Goal: Transaction & Acquisition: Purchase product/service

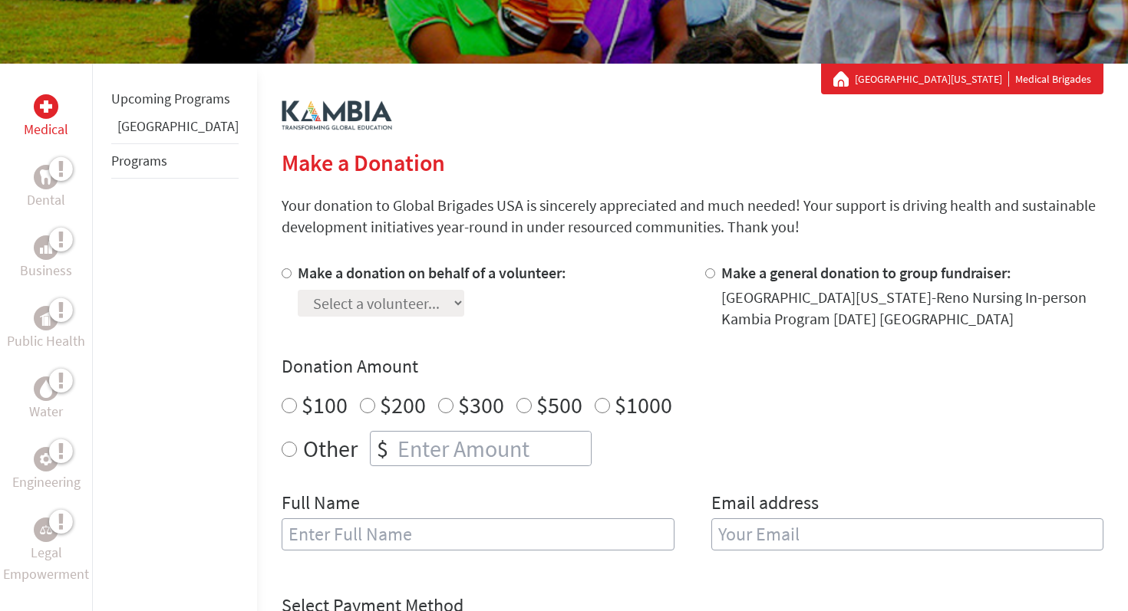
scroll to position [243, 0]
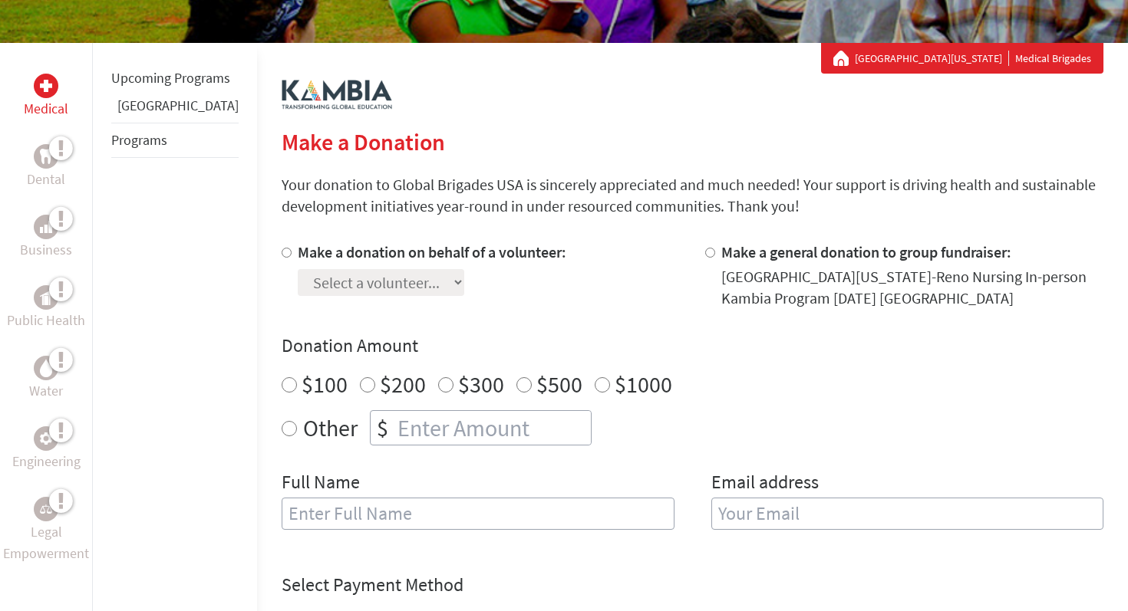
click at [281, 249] on input "Make a donation on behalf of a volunteer:" at bounding box center [286, 253] width 10 height 10
radio input "true"
click at [330, 278] on select "Select a volunteer... [PERSON_NAME] [PERSON_NAME] [PERSON_NAME] [PERSON_NAME] […" at bounding box center [381, 282] width 166 height 27
click at [349, 285] on select "Select a volunteer... [PERSON_NAME] [PERSON_NAME] [PERSON_NAME] [PERSON_NAME] […" at bounding box center [381, 282] width 166 height 27
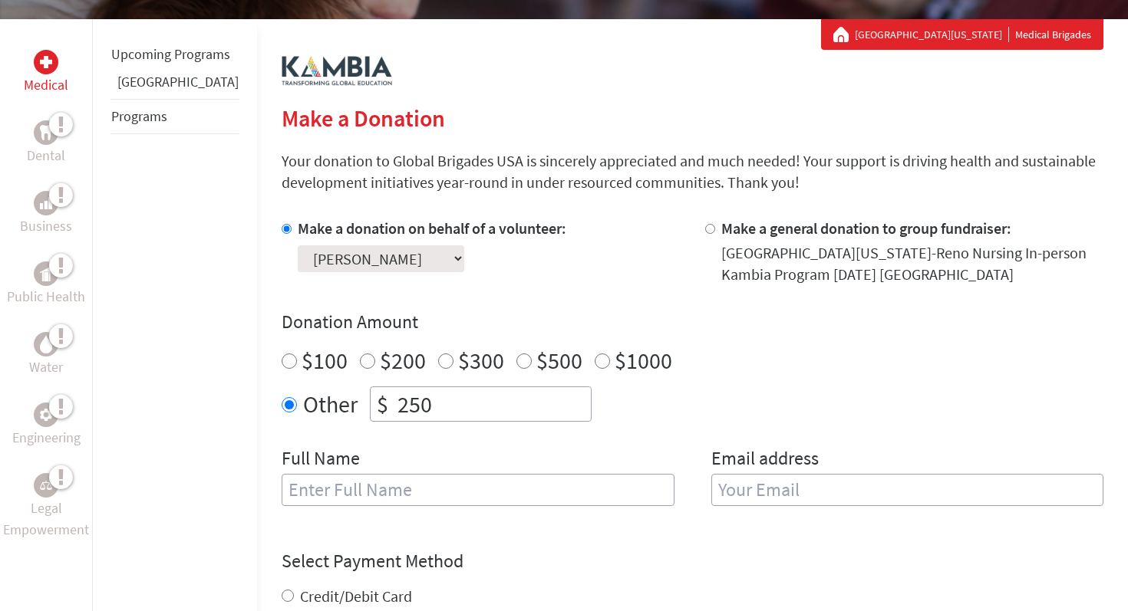
click at [365, 490] on input "text" at bounding box center [477, 490] width 393 height 32
type input "Jesse Ramirez"
click at [774, 489] on input "email" at bounding box center [907, 490] width 393 height 32
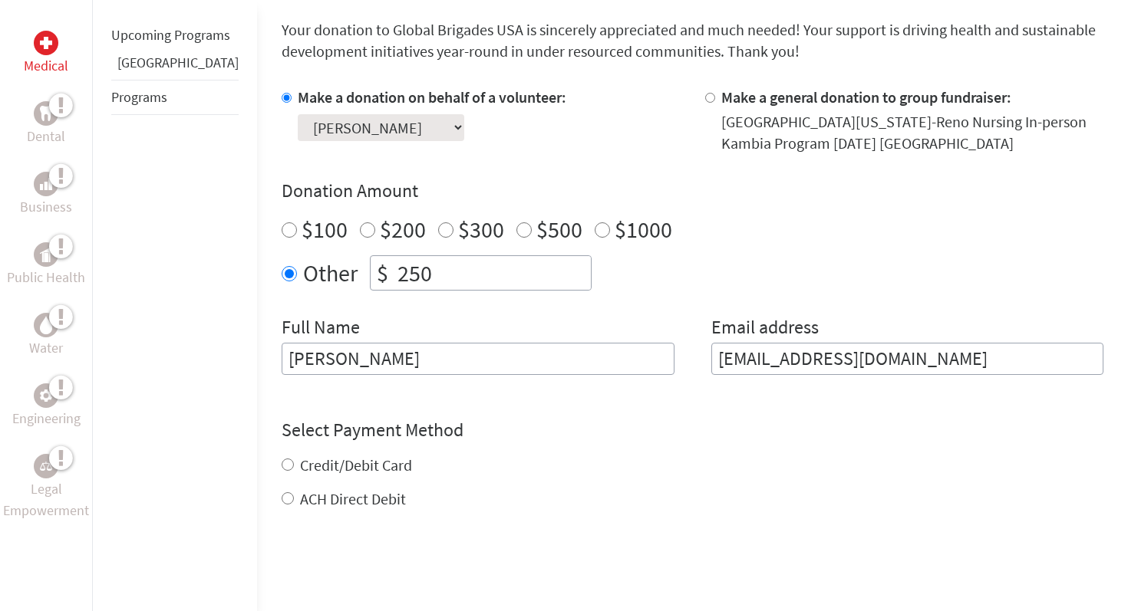
scroll to position [482, 0]
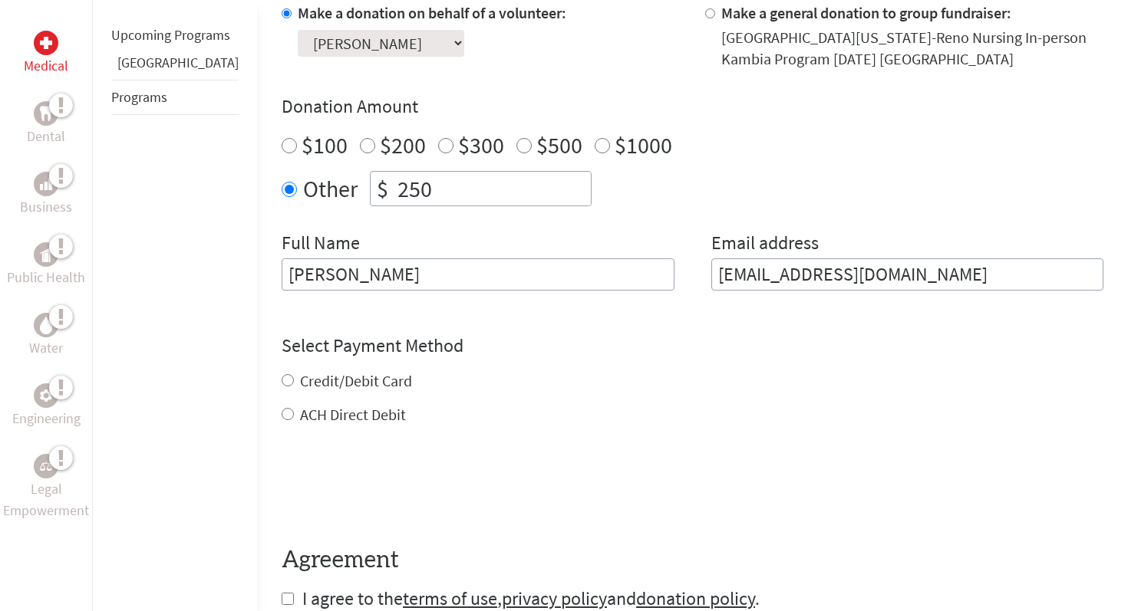
type input "jesusramirez@unr.edu"
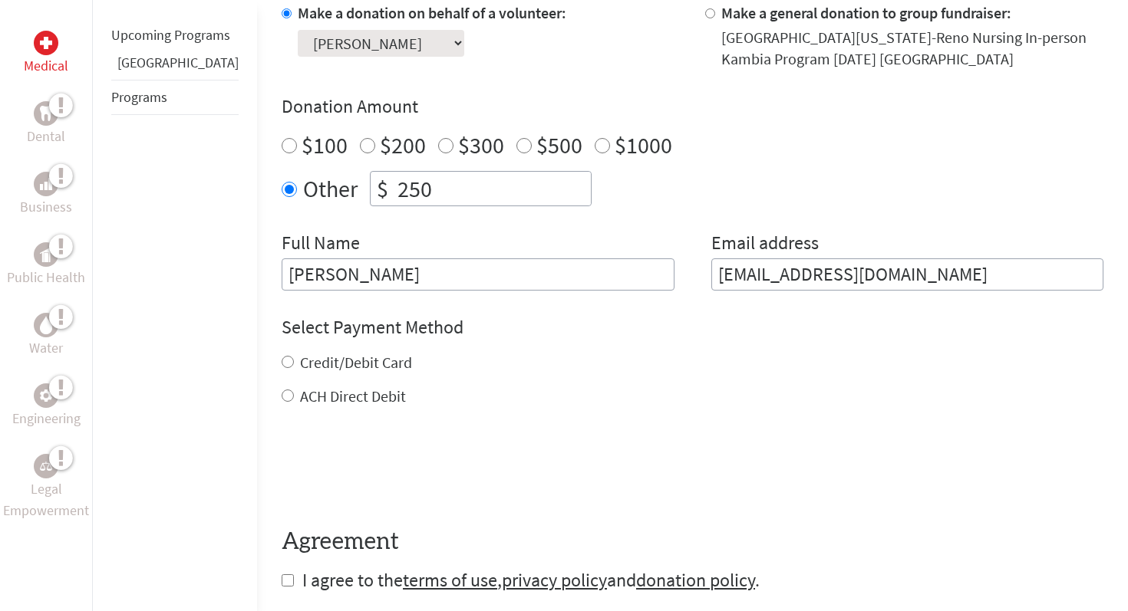
click at [281, 385] on div "Credit/Debit Card ACH Direct Debit" at bounding box center [691, 379] width 821 height 55
click at [281, 361] on input "Credit/Debit Card" at bounding box center [287, 362] width 12 height 12
radio input "true"
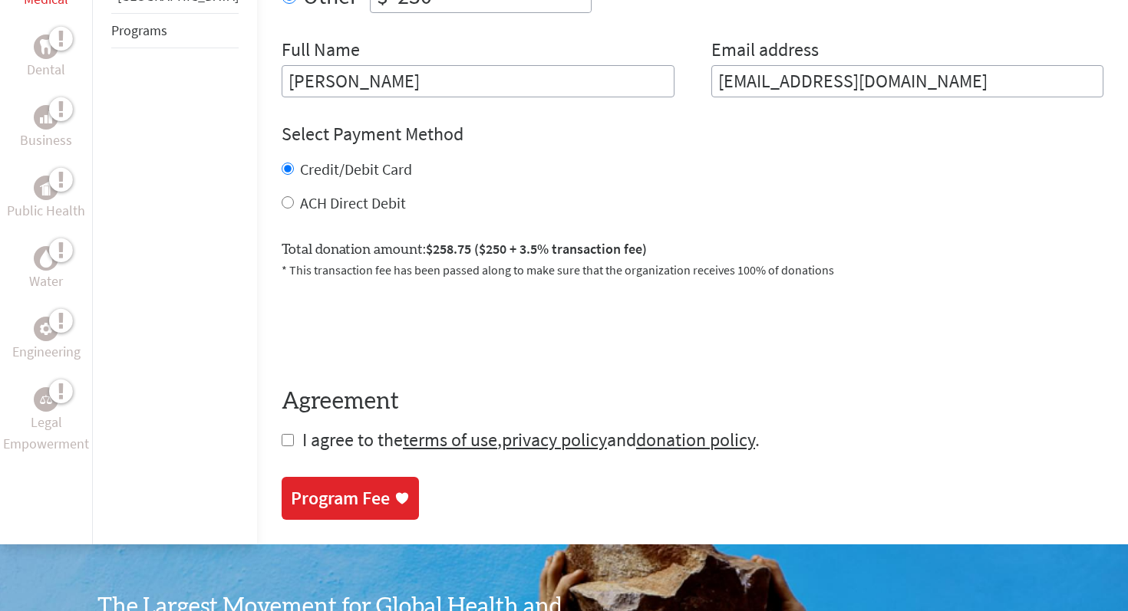
scroll to position [681, 0]
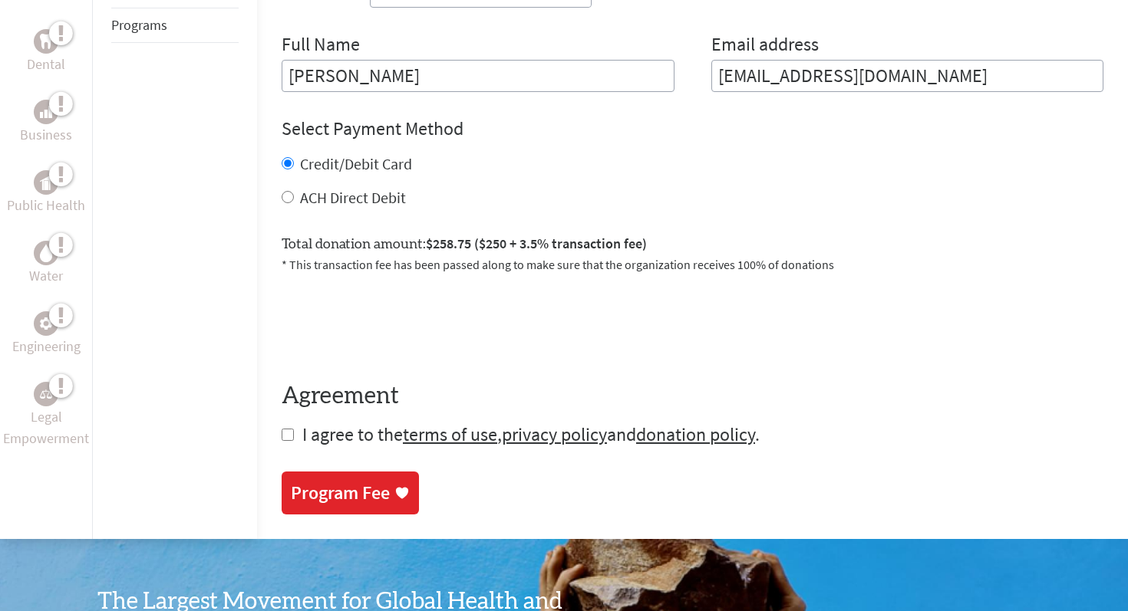
click at [281, 441] on form "Make a donation on behalf of a volunteer: Select a volunteer... Charles Baldwin…" at bounding box center [691, 126] width 821 height 644
click at [281, 432] on input "checkbox" at bounding box center [287, 435] width 12 height 12
checkbox input "true"
click at [295, 482] on div "Program Fee" at bounding box center [340, 494] width 99 height 25
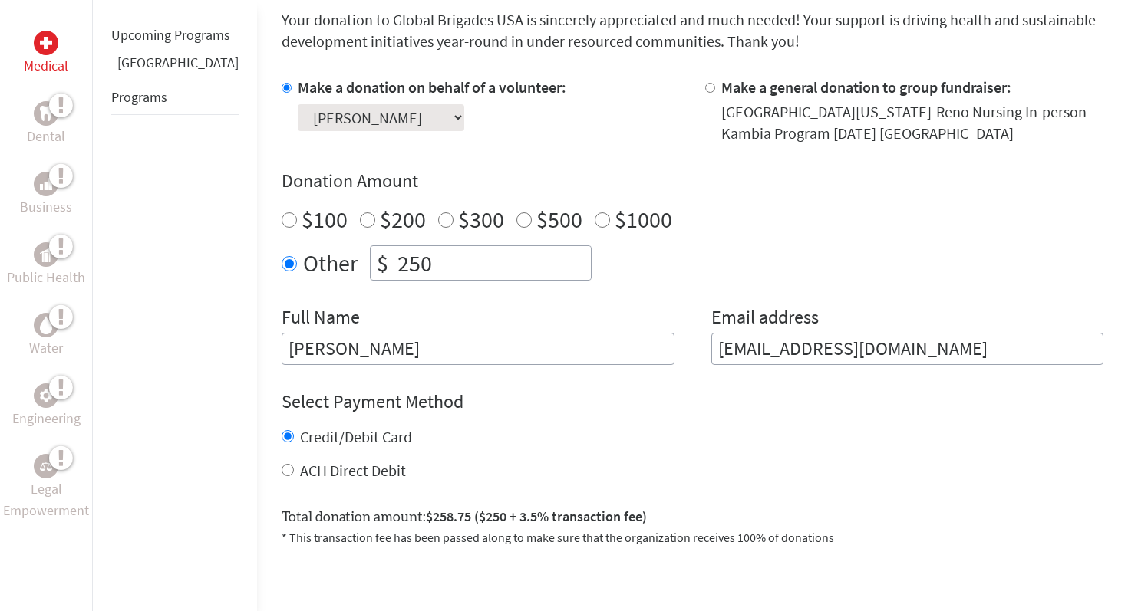
scroll to position [415, 0]
